Goal: Task Accomplishment & Management: Manage account settings

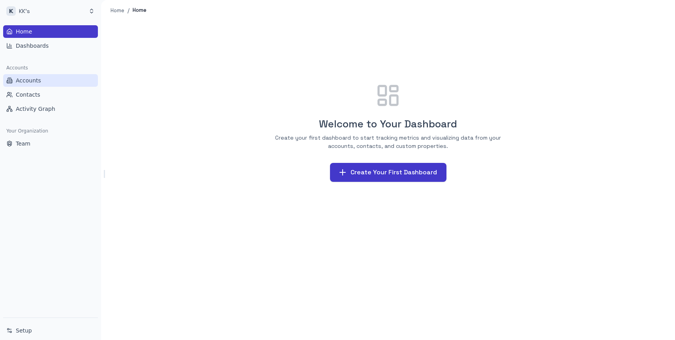
click at [32, 81] on span "Accounts" at bounding box center [28, 81] width 25 height 8
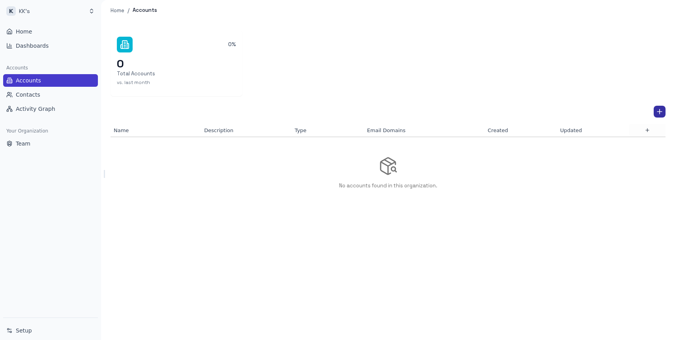
click at [660, 112] on icon "Add Account" at bounding box center [659, 112] width 5 height 0
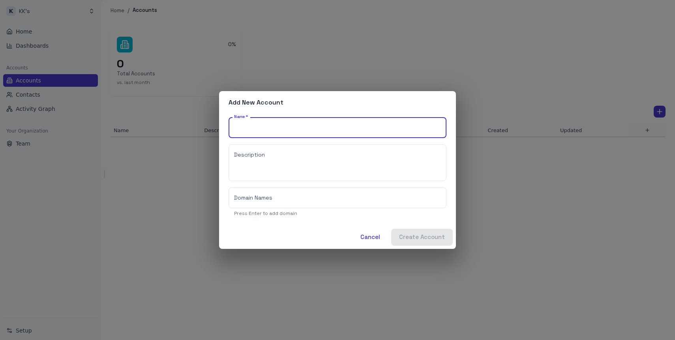
click at [268, 124] on input "Name   *" at bounding box center [338, 127] width 218 height 21
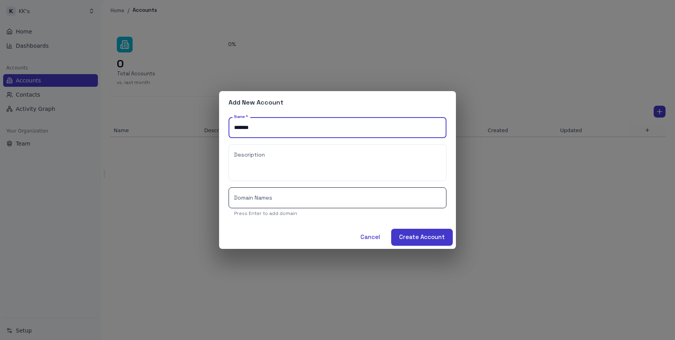
type input "*******"
click at [249, 195] on input "Domain Names" at bounding box center [338, 197] width 218 height 21
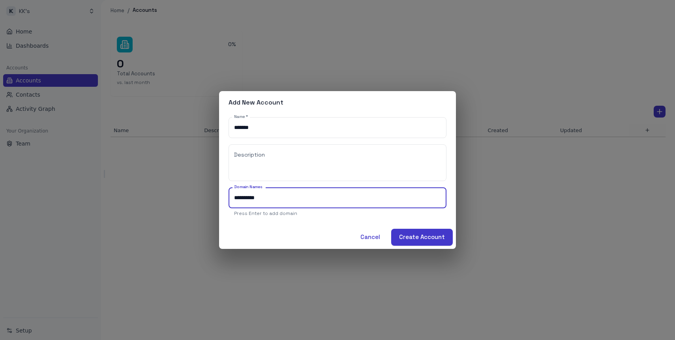
type input "**********"
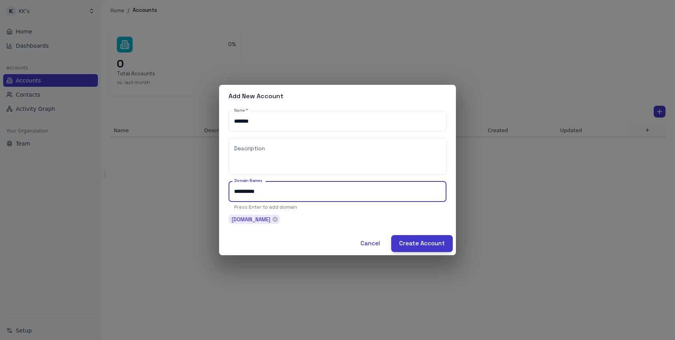
type input "**********"
click at [419, 244] on button "Create Account" at bounding box center [422, 243] width 62 height 17
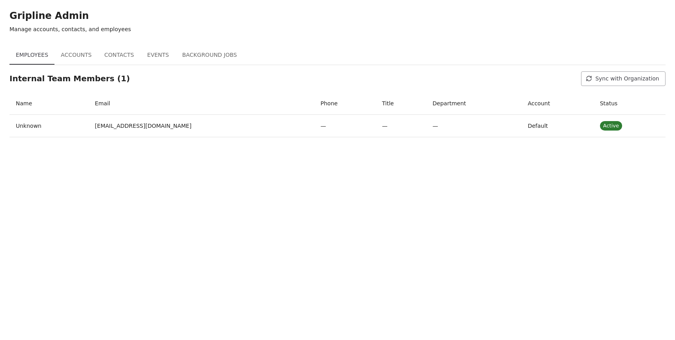
click at [210, 53] on button "Background Jobs" at bounding box center [209, 55] width 67 height 19
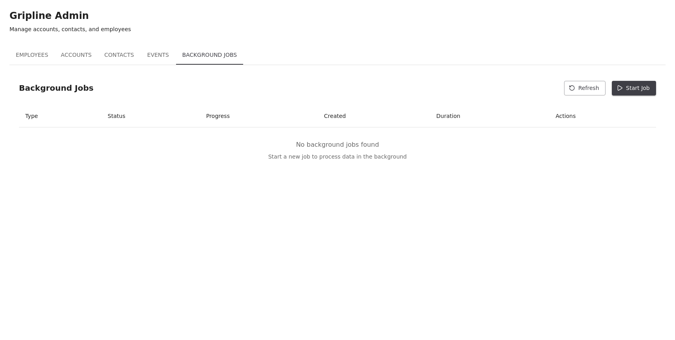
click at [633, 88] on button "Start Job" at bounding box center [634, 88] width 44 height 15
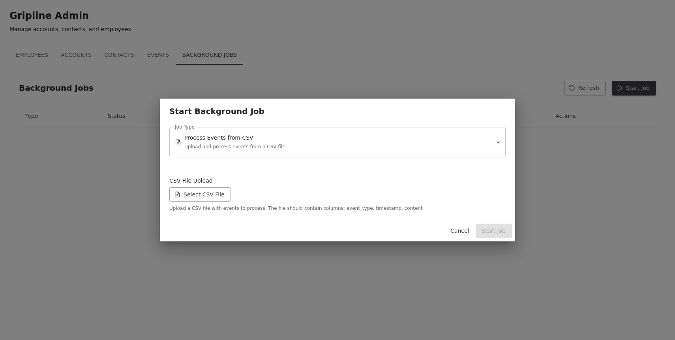
click at [214, 198] on label "Select CSV File" at bounding box center [200, 194] width 62 height 15
click at [0, 0] on input "Select CSV File" at bounding box center [0, 0] width 0 height 0
click at [192, 200] on label "Select CSV File" at bounding box center [200, 194] width 62 height 15
click at [0, 0] on input "Select CSV File" at bounding box center [0, 0] width 0 height 0
click at [496, 229] on button "Start Job" at bounding box center [494, 231] width 36 height 15
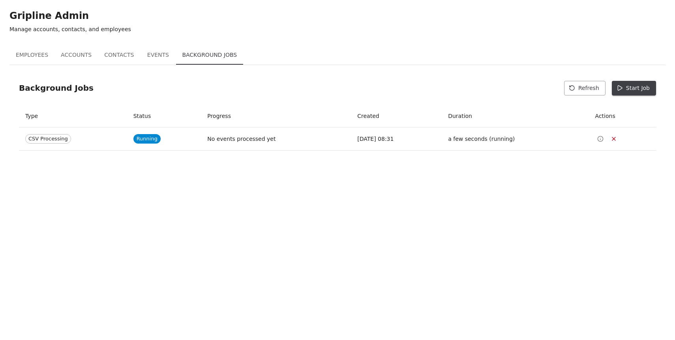
click at [156, 55] on button "Events" at bounding box center [158, 55] width 36 height 19
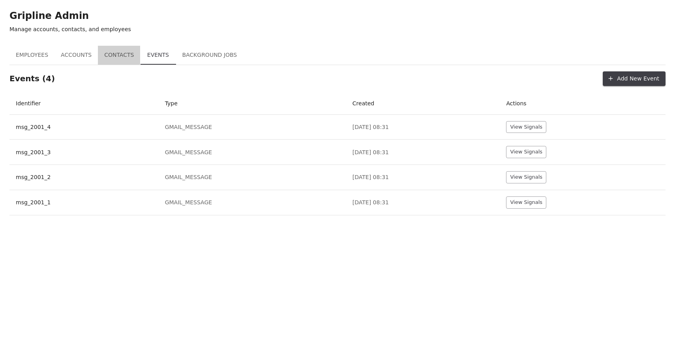
click at [118, 57] on button "Contacts" at bounding box center [119, 55] width 42 height 19
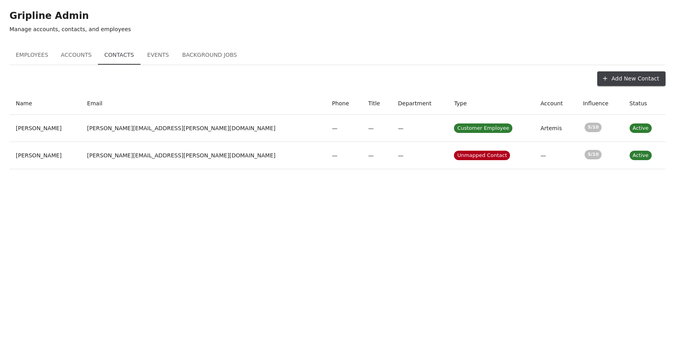
click at [71, 51] on button "Accounts" at bounding box center [75, 55] width 43 height 19
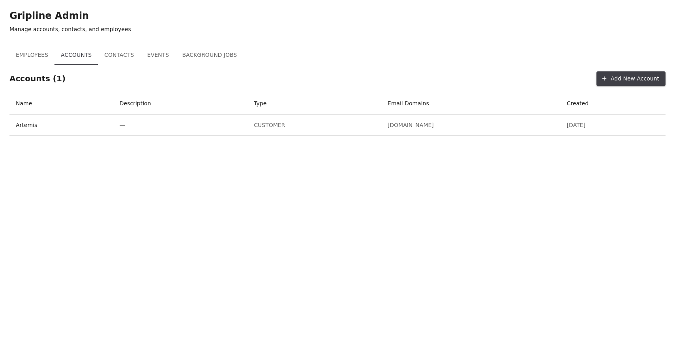
click at [123, 56] on button "Contacts" at bounding box center [119, 55] width 42 height 19
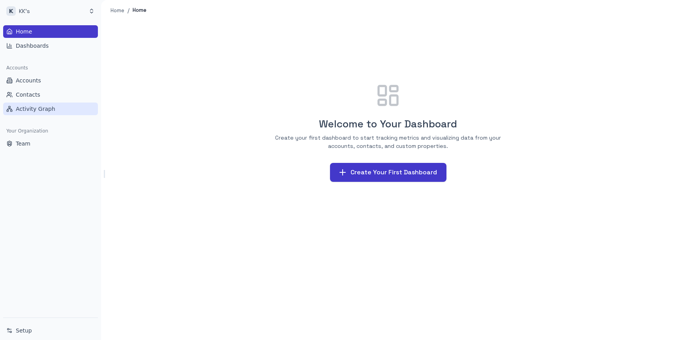
click at [31, 109] on span "Activity Graph" at bounding box center [35, 109] width 39 height 8
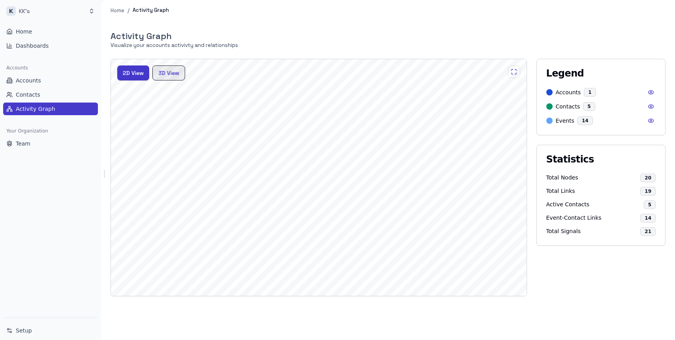
click at [175, 76] on button "3D View" at bounding box center [168, 73] width 33 height 15
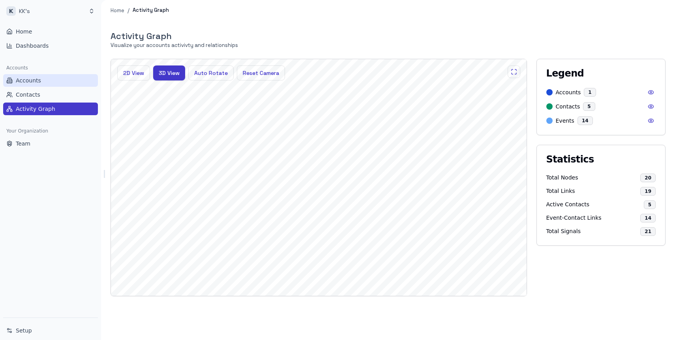
click at [24, 78] on span "Accounts" at bounding box center [28, 81] width 25 height 8
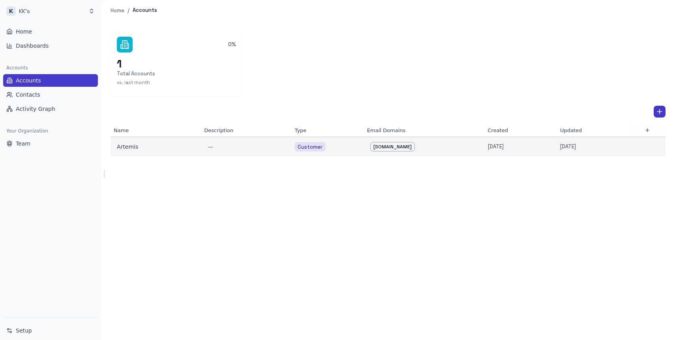
click at [127, 155] on td "Artemis" at bounding box center [156, 146] width 90 height 19
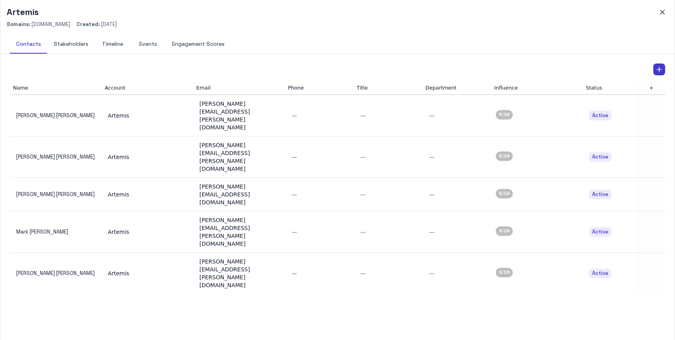
click at [117, 43] on button "Timeline" at bounding box center [113, 44] width 36 height 19
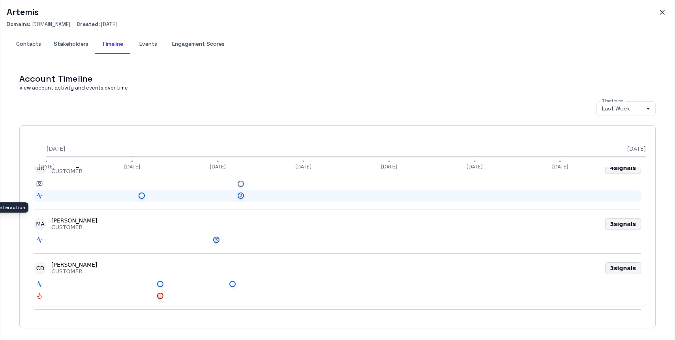
scroll to position [80, 0]
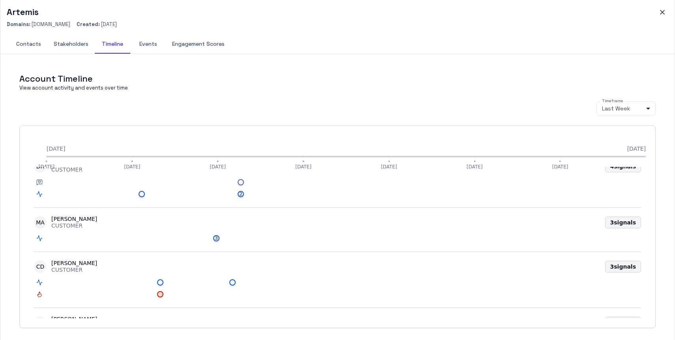
click at [203, 47] on button "Engagement Scores" at bounding box center [198, 44] width 65 height 19
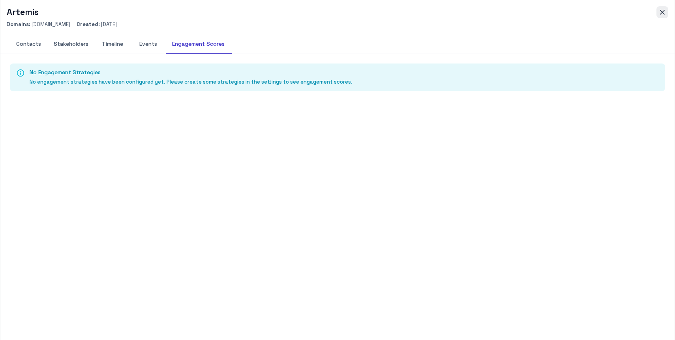
click at [663, 9] on icon "button" at bounding box center [662, 12] width 8 height 8
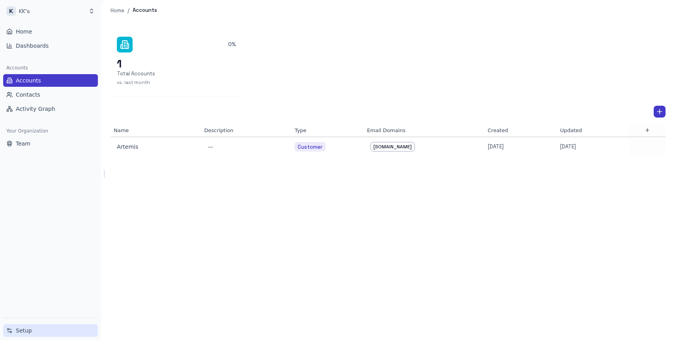
click at [23, 328] on span "Setup" at bounding box center [24, 331] width 16 height 8
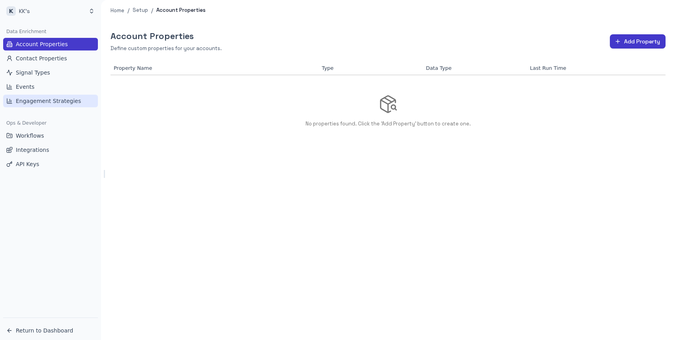
click at [36, 103] on span "Engagement Strategies" at bounding box center [48, 101] width 65 height 8
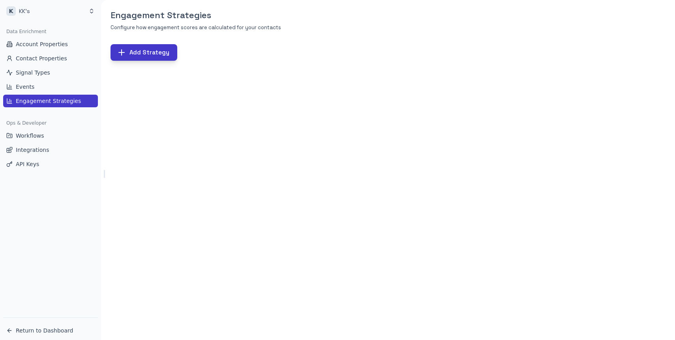
click at [151, 52] on button "Add Strategy" at bounding box center [144, 52] width 67 height 17
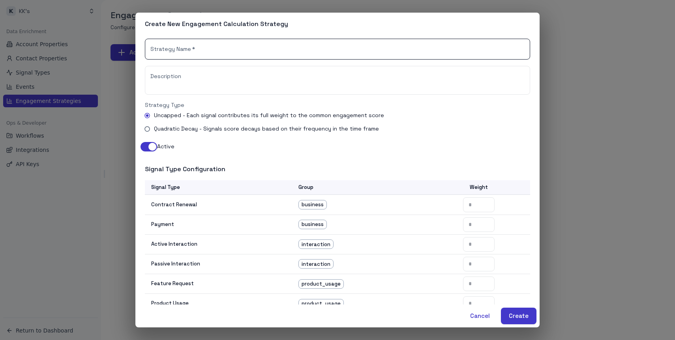
click at [188, 48] on input "Strategy Name   *" at bounding box center [337, 49] width 385 height 21
click at [157, 48] on input "*****" at bounding box center [337, 49] width 385 height 21
type input "*****"
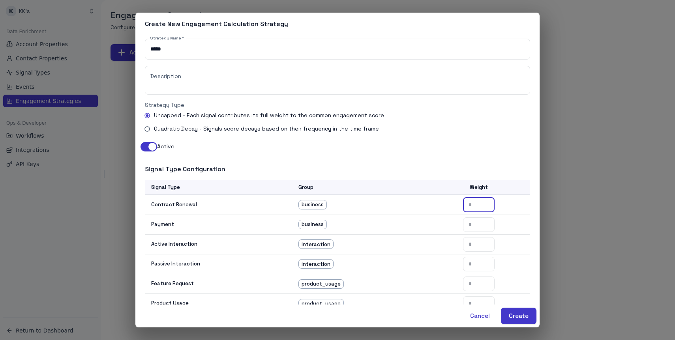
click at [474, 202] on input "number" at bounding box center [479, 204] width 32 height 15
type input "*"
click at [478, 220] on input "number" at bounding box center [479, 224] width 32 height 15
type input "*"
click at [478, 240] on input "number" at bounding box center [479, 244] width 32 height 15
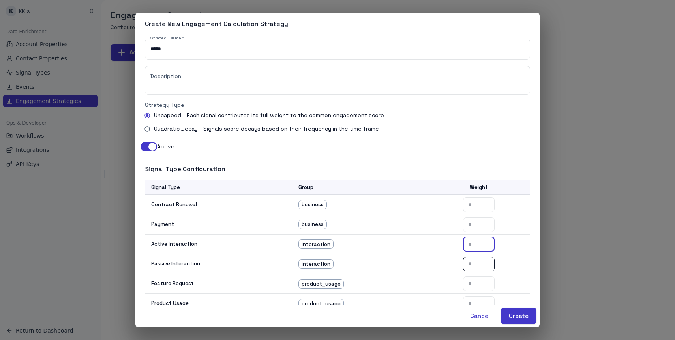
type input "*"
click at [477, 260] on input "number" at bounding box center [479, 264] width 32 height 15
type input "*"
click at [477, 279] on input "number" at bounding box center [479, 284] width 32 height 15
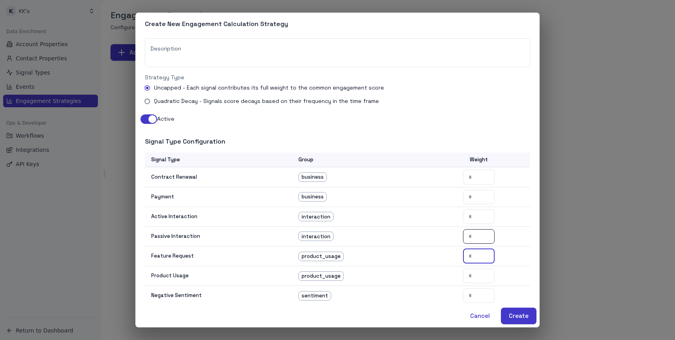
scroll to position [33, 0]
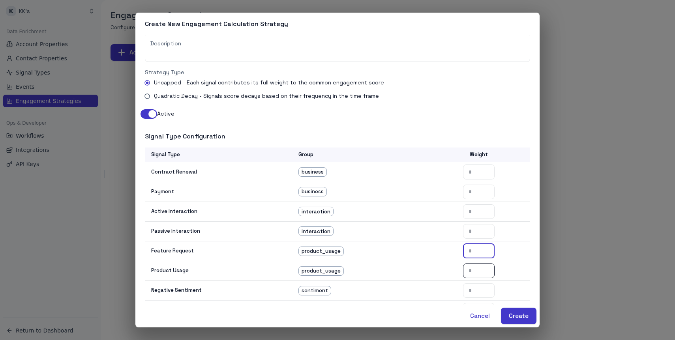
type input "*"
click at [479, 273] on input "number" at bounding box center [479, 271] width 32 height 15
type input "*"
click at [474, 291] on input "number" at bounding box center [479, 290] width 32 height 15
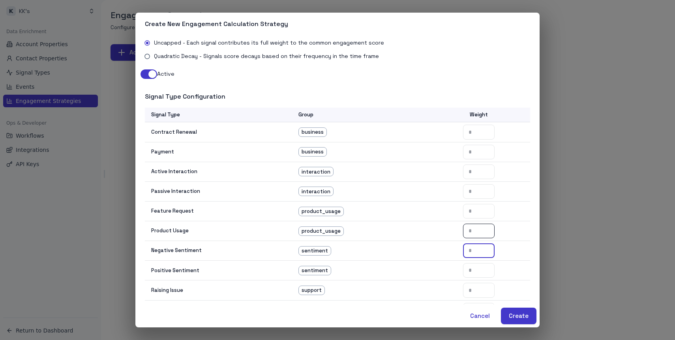
scroll to position [86, 0]
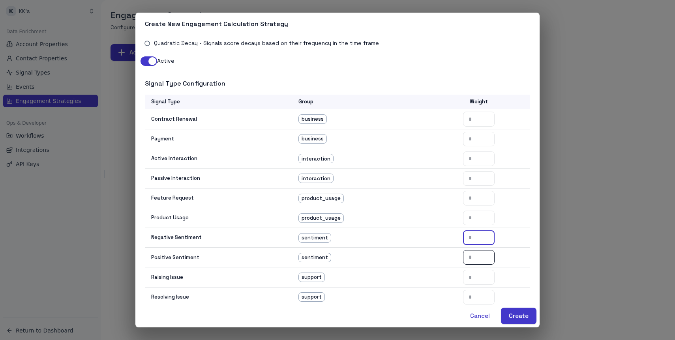
type input "*"
click at [480, 258] on input "number" at bounding box center [479, 257] width 32 height 15
type input "*"
click at [478, 277] on input "number" at bounding box center [479, 277] width 32 height 15
type input "*"
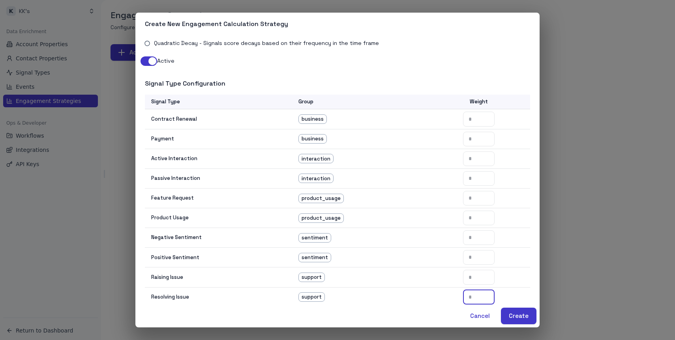
click at [474, 297] on input "number" at bounding box center [479, 297] width 32 height 15
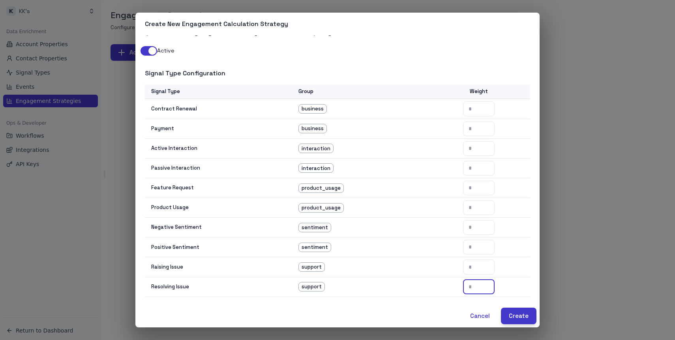
type input "*"
click at [517, 315] on button "Create" at bounding box center [519, 316] width 36 height 17
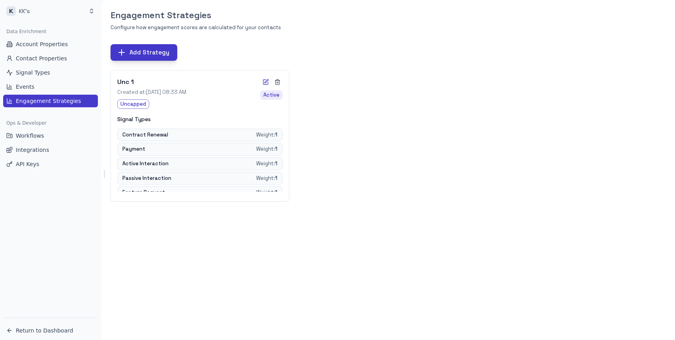
click at [146, 54] on button "Add Strategy" at bounding box center [144, 52] width 67 height 17
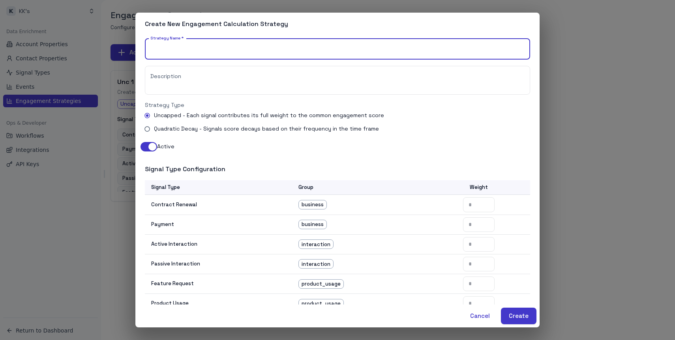
click at [174, 43] on div "Strategy Name   * Strategy Name   *" at bounding box center [337, 49] width 385 height 21
type input "******"
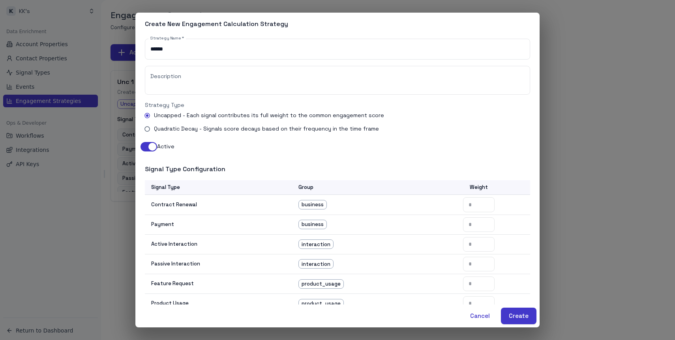
click at [190, 129] on span "Quadratic Decay - Signals score decays based on their frequency in the time fra…" at bounding box center [266, 129] width 225 height 8
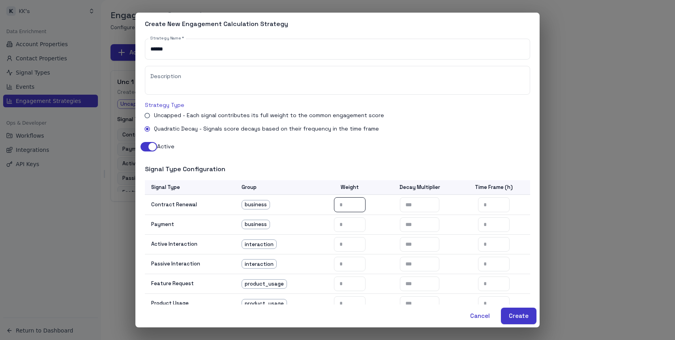
click at [355, 207] on input "number" at bounding box center [350, 204] width 32 height 15
type input "*"
click at [354, 223] on input "number" at bounding box center [350, 224] width 32 height 15
type input "*"
click at [343, 250] on input "number" at bounding box center [350, 244] width 32 height 15
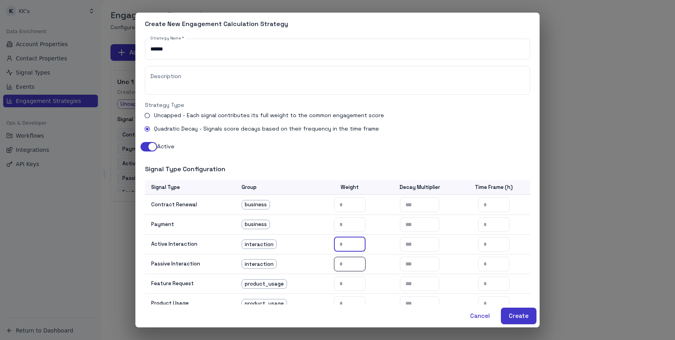
type input "*"
click at [350, 269] on input "number" at bounding box center [350, 264] width 32 height 15
type input "*"
click at [348, 287] on input "number" at bounding box center [350, 284] width 32 height 15
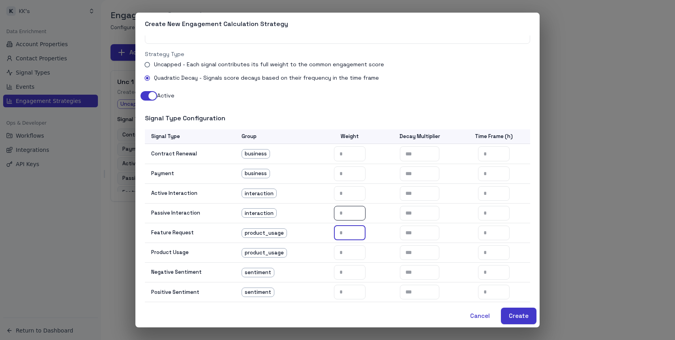
scroll to position [54, 0]
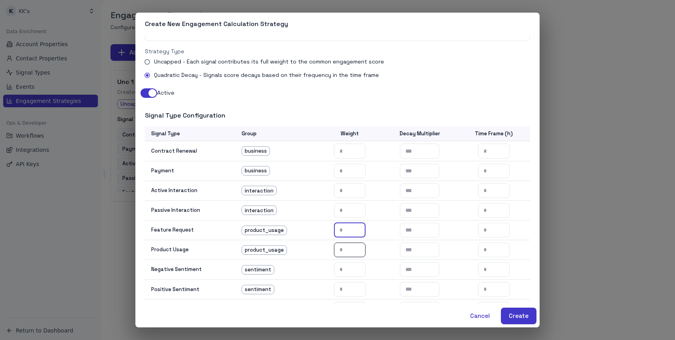
type input "*"
click at [347, 250] on input "number" at bounding box center [350, 250] width 32 height 15
type input "*"
click at [346, 270] on input "number" at bounding box center [350, 269] width 32 height 15
type input "*"
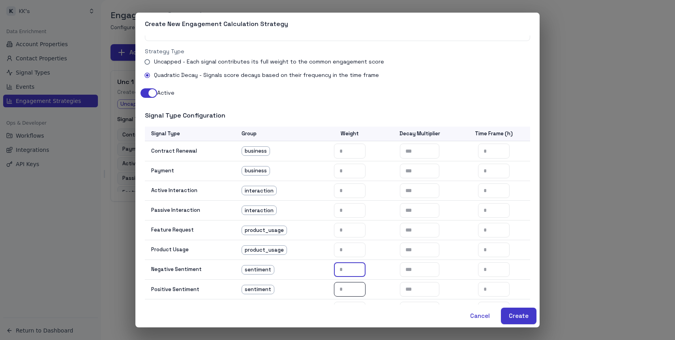
click at [346, 291] on input "number" at bounding box center [350, 289] width 32 height 15
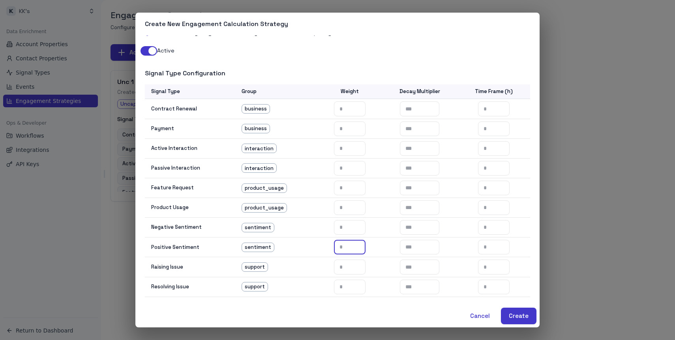
type input "*"
click at [348, 275] on td "​" at bounding box center [349, 267] width 63 height 20
click at [349, 265] on input "number" at bounding box center [350, 267] width 32 height 15
type input "*"
click at [346, 282] on input "number" at bounding box center [350, 287] width 32 height 15
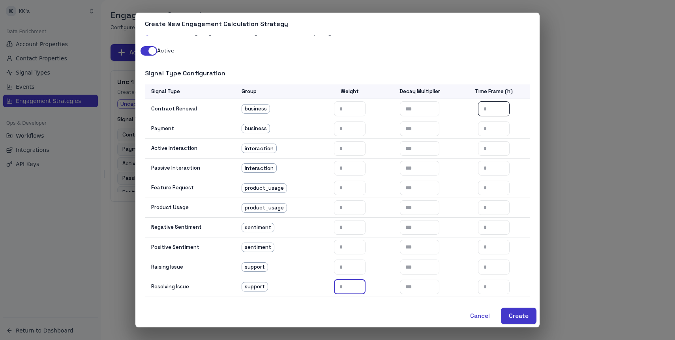
type input "*"
click at [492, 107] on input "number" at bounding box center [494, 108] width 32 height 15
type input "*"
click at [488, 129] on input "number" at bounding box center [494, 129] width 32 height 15
type input "*"
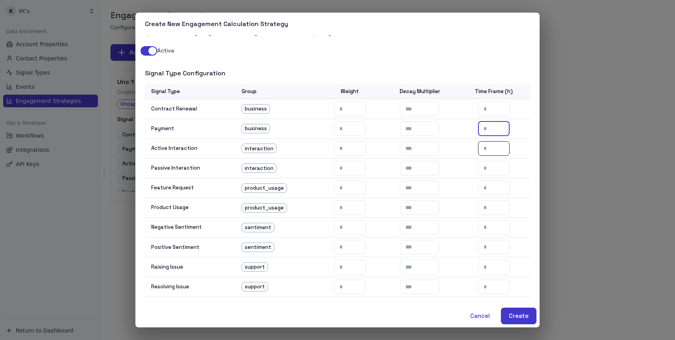
click at [493, 149] on input "number" at bounding box center [494, 148] width 32 height 15
type input "*"
click at [490, 167] on input "number" at bounding box center [494, 168] width 32 height 15
type input "*"
click at [487, 183] on input "number" at bounding box center [494, 188] width 32 height 15
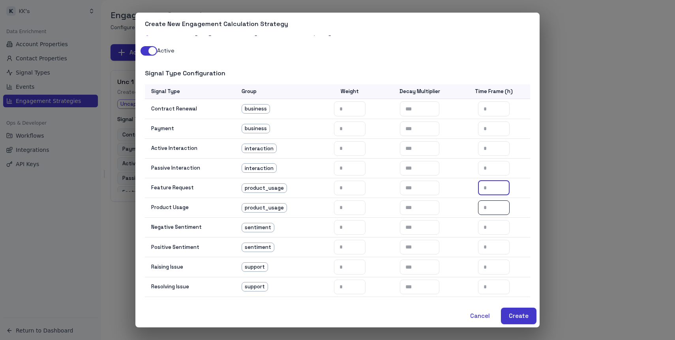
type input "*"
click at [487, 204] on input "number" at bounding box center [494, 207] width 32 height 15
type input "*"
click at [490, 229] on input "number" at bounding box center [494, 227] width 32 height 15
type input "*"
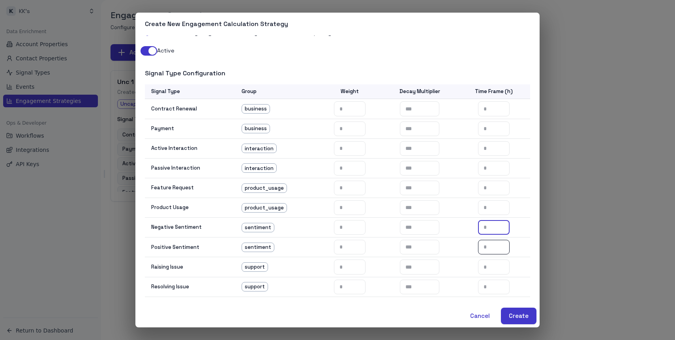
click at [490, 244] on input "number" at bounding box center [494, 247] width 32 height 15
type input "*"
click at [487, 262] on input "number" at bounding box center [494, 267] width 32 height 15
type input "*"
click at [487, 284] on input "number" at bounding box center [494, 287] width 32 height 15
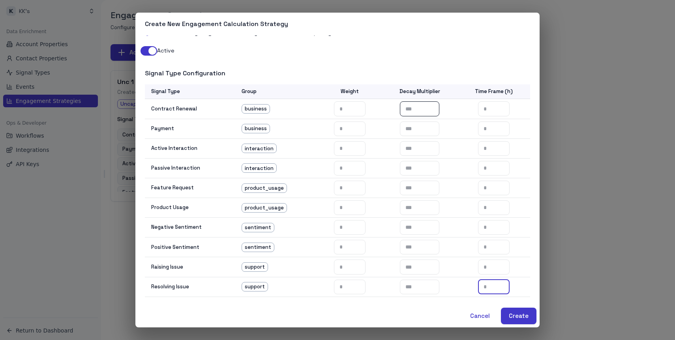
type input "*"
click at [413, 112] on input "number" at bounding box center [419, 108] width 39 height 15
click at [415, 109] on input "***" at bounding box center [419, 108] width 39 height 15
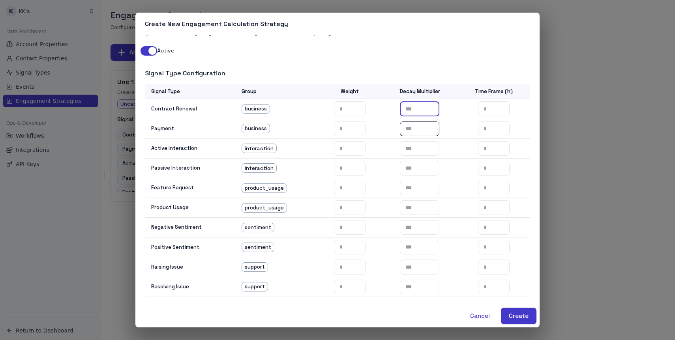
type input "***"
click at [414, 123] on input "number" at bounding box center [419, 129] width 39 height 15
paste input "***"
type input "***"
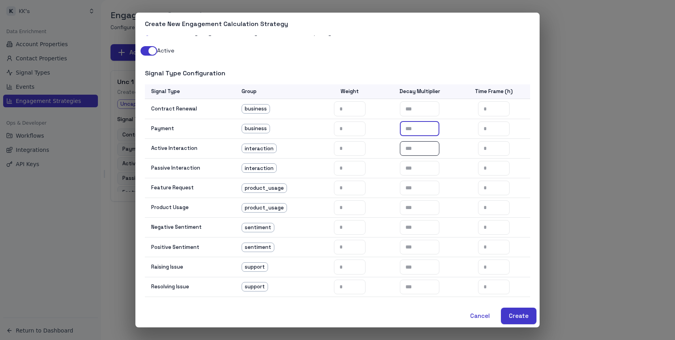
click at [420, 146] on input "number" at bounding box center [419, 148] width 39 height 15
paste input "***"
type input "***"
click at [422, 170] on input "number" at bounding box center [419, 168] width 39 height 15
paste input "***"
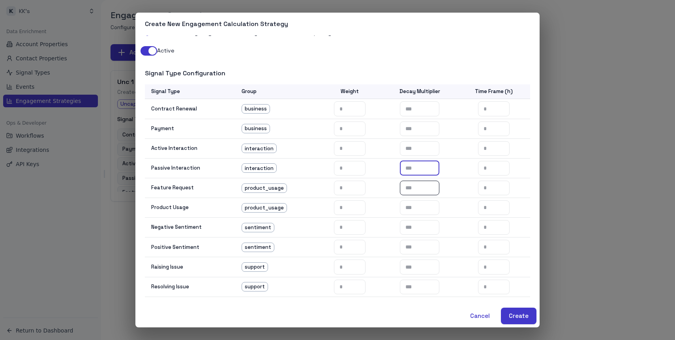
type input "***"
click at [419, 189] on input "number" at bounding box center [419, 188] width 39 height 15
paste input "***"
type input "***"
click at [418, 208] on input "number" at bounding box center [419, 207] width 39 height 15
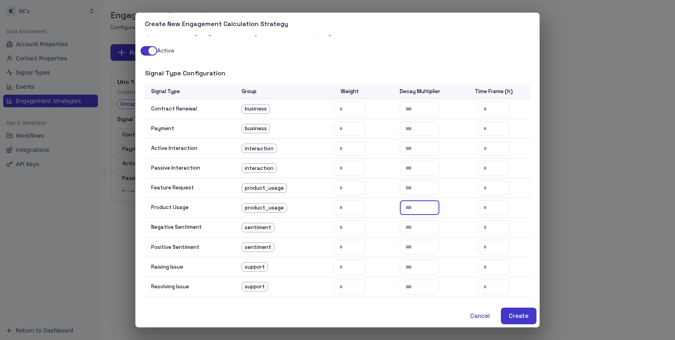
paste input "***"
type input "***"
click at [418, 231] on input "number" at bounding box center [419, 227] width 39 height 15
paste input "***"
type input "***"
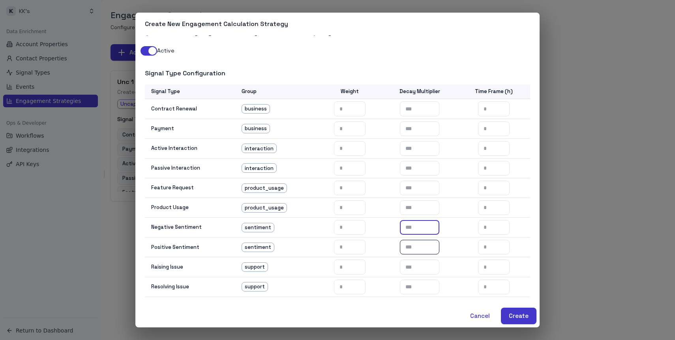
click at [417, 248] on input "number" at bounding box center [419, 247] width 39 height 15
paste input "***"
type input "***"
click at [417, 268] on input "number" at bounding box center [419, 267] width 39 height 15
paste input "***"
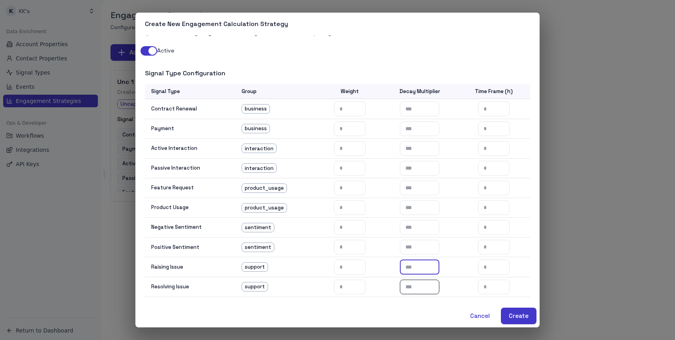
type input "***"
click at [418, 288] on input "number" at bounding box center [419, 287] width 39 height 15
paste input "***"
type input "***"
click at [513, 318] on button "Create" at bounding box center [519, 316] width 36 height 17
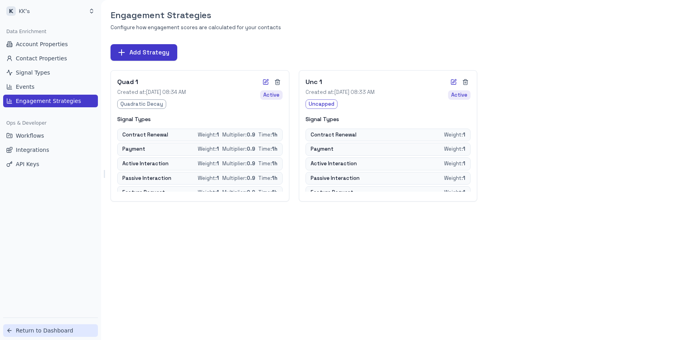
click at [30, 333] on span "Return to Dashboard" at bounding box center [44, 331] width 57 height 8
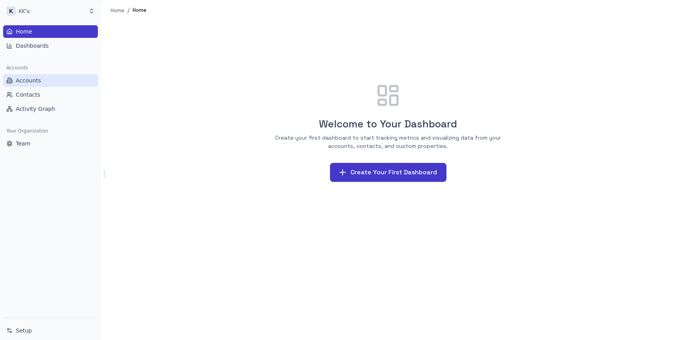
click at [31, 80] on span "Accounts" at bounding box center [28, 81] width 25 height 8
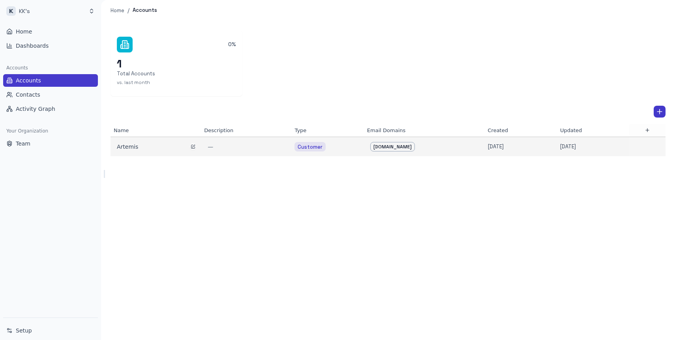
click at [131, 146] on div "Artemis" at bounding box center [156, 147] width 78 height 8
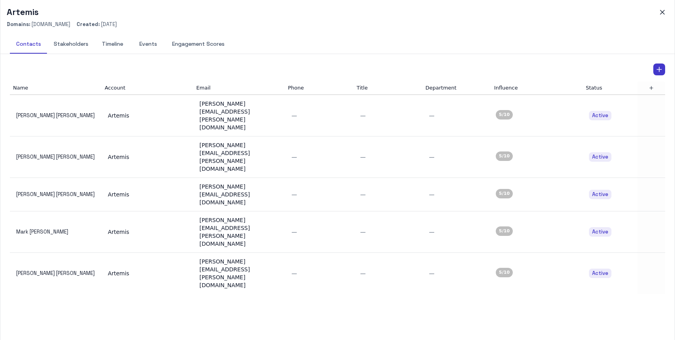
click at [193, 47] on button "Engagement Scores" at bounding box center [198, 44] width 65 height 19
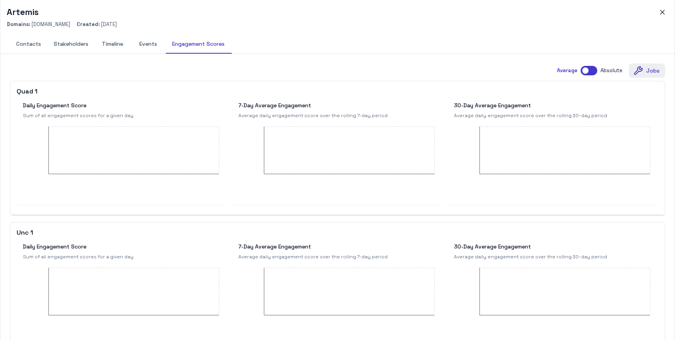
click at [644, 70] on button "Jobs" at bounding box center [647, 71] width 36 height 15
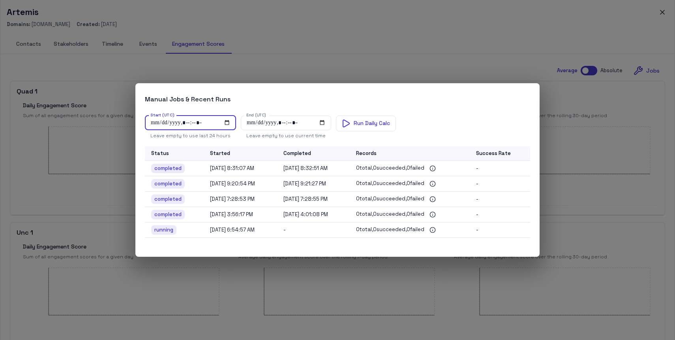
click at [226, 121] on input "Start (UTC)" at bounding box center [190, 123] width 91 height 15
type input "**********"
click at [464, 114] on div "Start (UTC) Start (UTC) Leave empty to use last 24 hours End (UTC) End (UTC) Le…" at bounding box center [337, 183] width 404 height 148
click at [360, 124] on button "Run Daily Calc" at bounding box center [366, 124] width 60 height 16
click at [611, 150] on div "Manual Jobs & Recent Runs Start (UTC) Start (UTC) Leave empty to use last 24 ho…" at bounding box center [337, 170] width 675 height 340
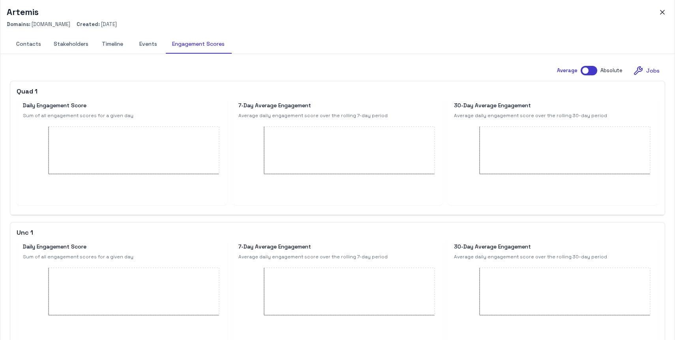
click at [155, 48] on button "Events" at bounding box center [148, 44] width 36 height 19
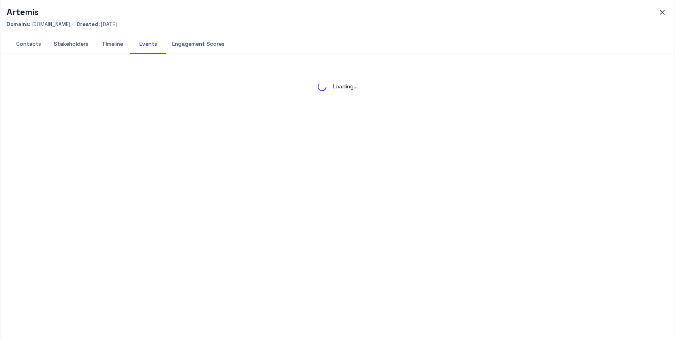
click at [189, 46] on button "Engagement Scores" at bounding box center [198, 44] width 65 height 19
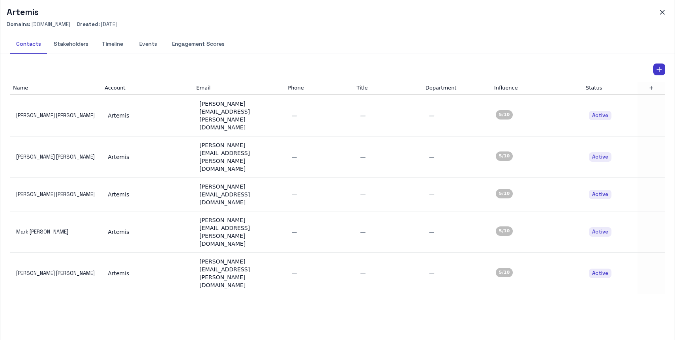
click at [202, 45] on button "Engagement Scores" at bounding box center [198, 44] width 65 height 19
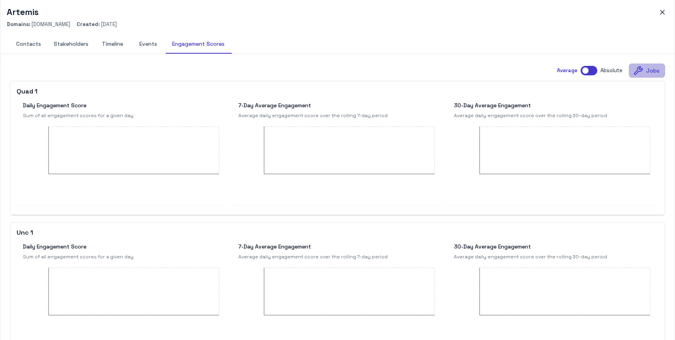
click at [643, 70] on icon "button" at bounding box center [637, 70] width 9 height 9
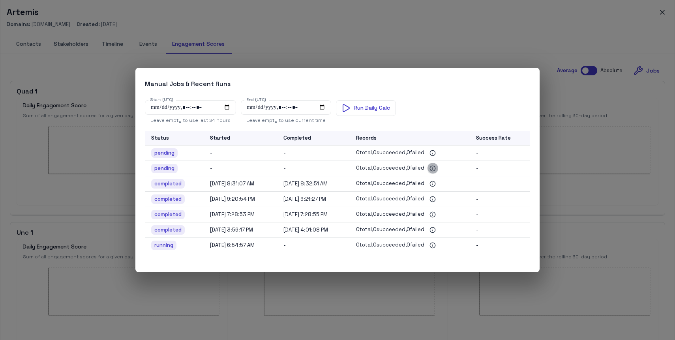
click at [436, 170] on icon "View job details" at bounding box center [432, 168] width 6 height 6
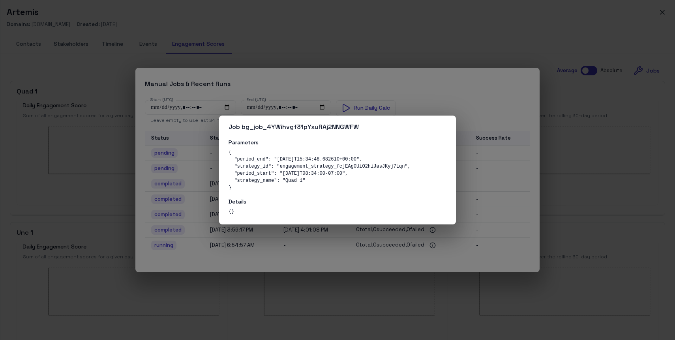
click at [482, 175] on div "Job bg_job_4YWihvgf31pYxuRAj2NNGWFW Parameters { "period_end": "[DATE]T15:34:48…" at bounding box center [337, 170] width 675 height 340
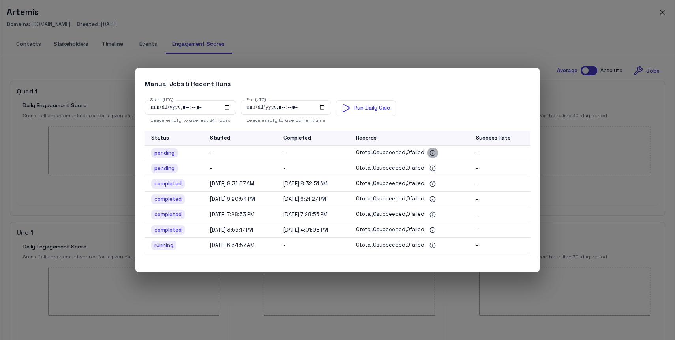
click at [436, 153] on icon "View job details" at bounding box center [432, 153] width 6 height 6
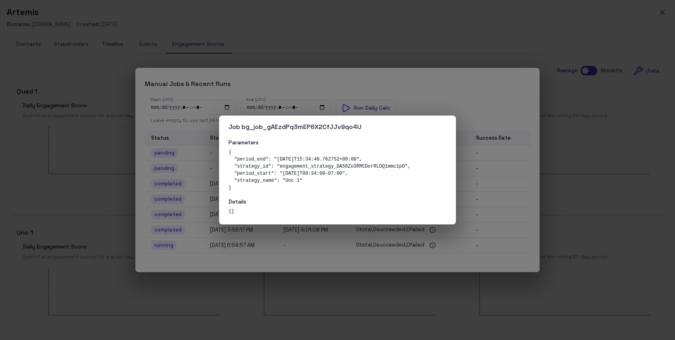
click at [511, 193] on div "Job bg_job_gAEzdPq3mEP6X2CfJJv9qo4U Parameters { "period_end": "[DATE]T15:34:48…" at bounding box center [337, 170] width 675 height 340
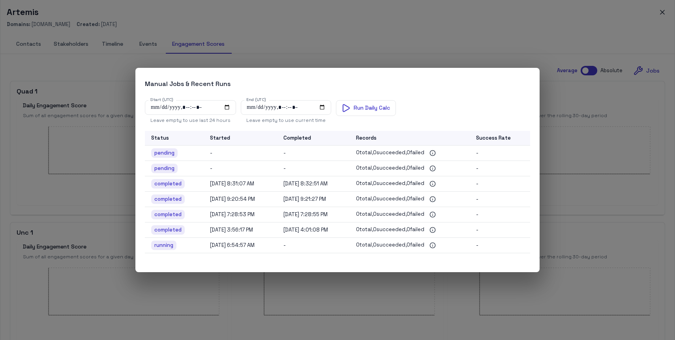
click at [328, 24] on div "Manual Jobs & Recent Runs Start (UTC) Start (UTC) Leave empty to use last 24 ho…" at bounding box center [337, 170] width 675 height 340
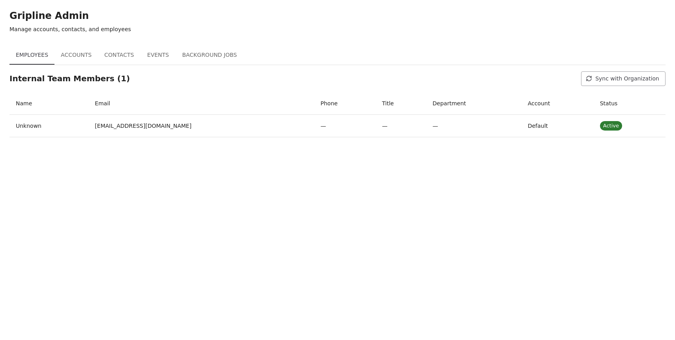
click at [197, 56] on button "Background Jobs" at bounding box center [209, 55] width 67 height 19
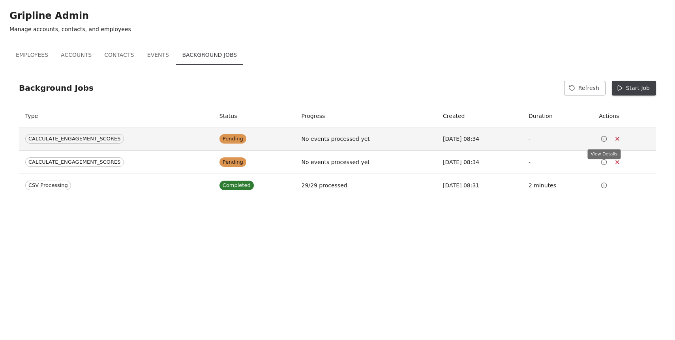
click at [603, 139] on icon "View Details" at bounding box center [604, 139] width 6 height 6
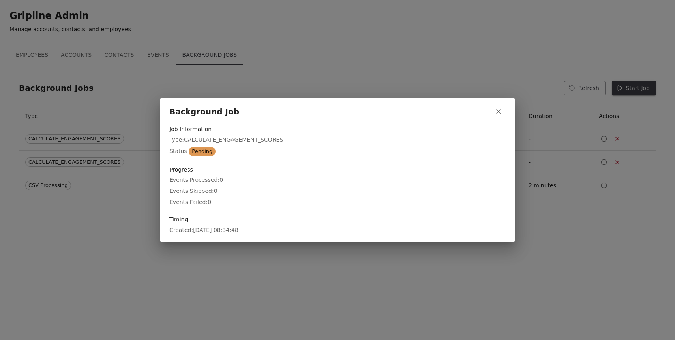
click at [500, 111] on icon "button" at bounding box center [499, 112] width 8 height 8
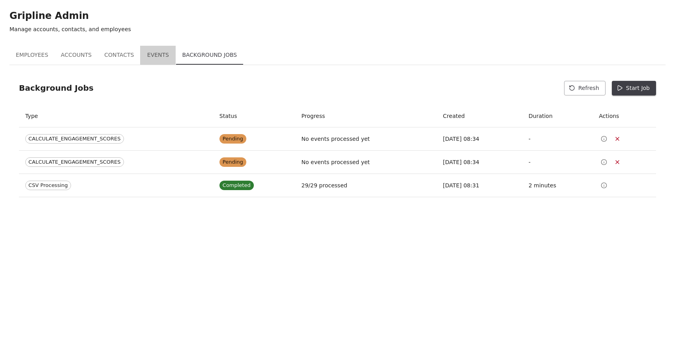
click at [156, 56] on button "Events" at bounding box center [158, 55] width 36 height 19
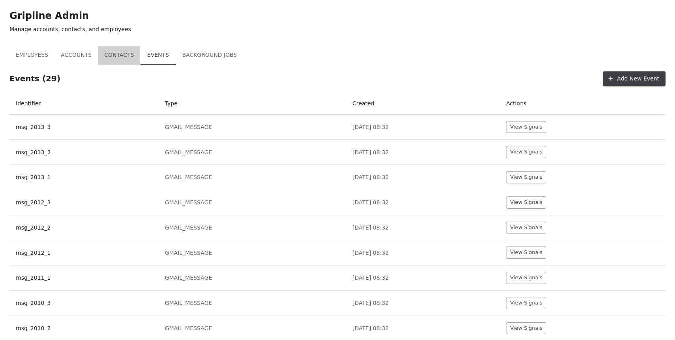
click at [124, 56] on button "Contacts" at bounding box center [119, 55] width 42 height 19
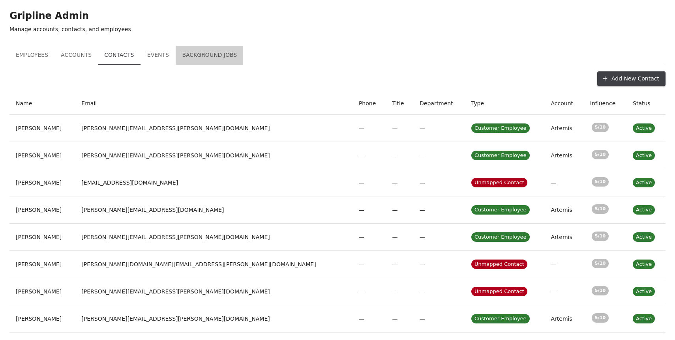
click at [213, 57] on button "Background Jobs" at bounding box center [209, 55] width 67 height 19
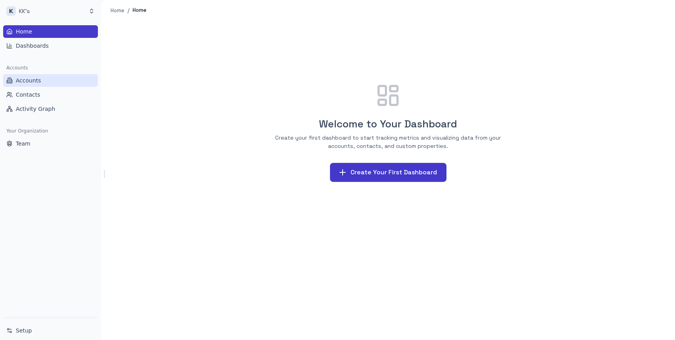
click at [32, 83] on span "Accounts" at bounding box center [28, 81] width 25 height 8
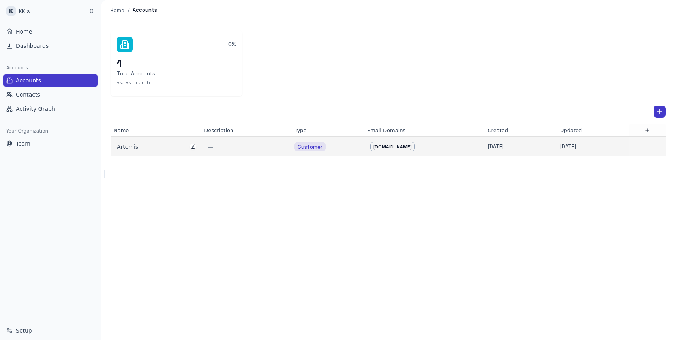
click at [138, 144] on div "Artemis" at bounding box center [156, 147] width 78 height 8
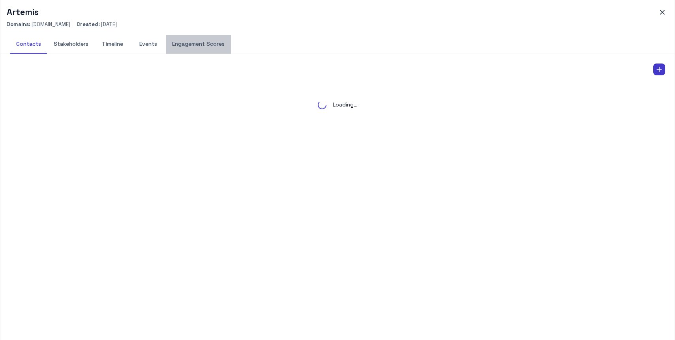
click at [207, 41] on button "Engagement Scores" at bounding box center [198, 44] width 65 height 19
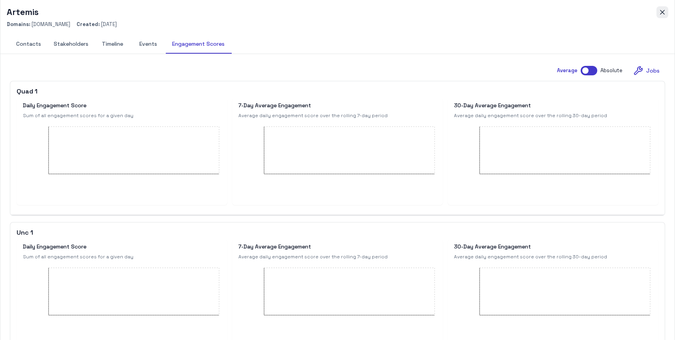
click at [665, 11] on icon "button" at bounding box center [662, 12] width 8 height 8
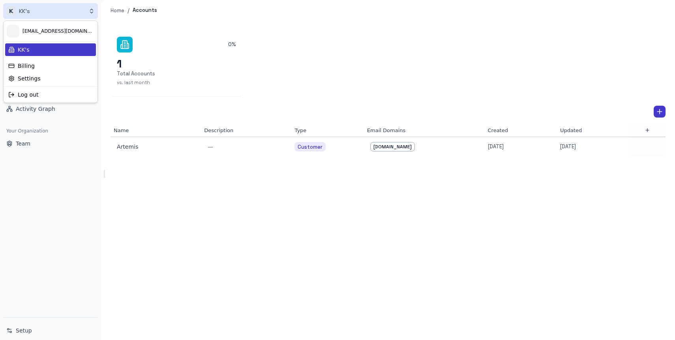
click at [35, 10] on html "K KK's Home Dashboards Accounts Accounts Contacts Activity Graph Your Organizat…" at bounding box center [337, 170] width 675 height 340
